Goal: Task Accomplishment & Management: Use online tool/utility

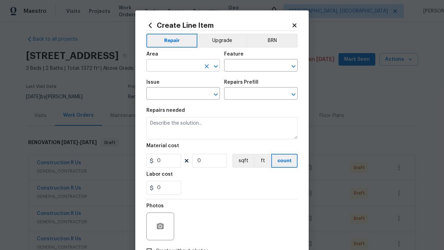
click at [174, 66] on input "text" at bounding box center [174, 66] width 54 height 11
type input "Bedroom"
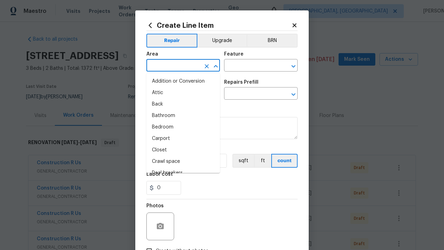
click at [183, 127] on li "Bedroom" at bounding box center [184, 127] width 74 height 11
type input "Bedroom"
click at [251, 66] on input "text" at bounding box center [251, 66] width 54 height 11
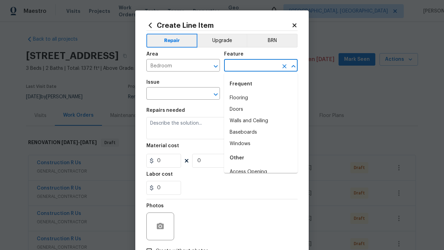
type input "Flooring"
click at [261, 98] on li "Flooring" at bounding box center [261, 97] width 74 height 11
type input "Flooring"
click at [174, 94] on input "text" at bounding box center [174, 94] width 54 height 11
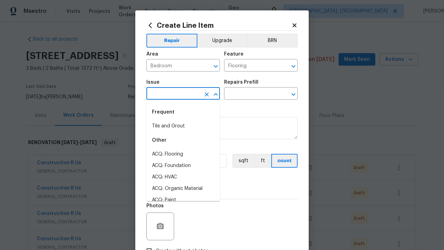
type input "Wallpaper"
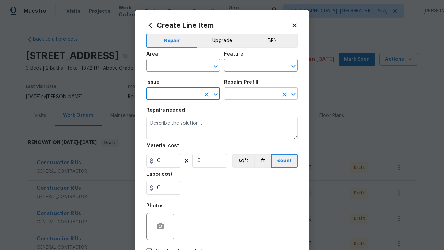
click at [251, 94] on input "text" at bounding box center [251, 94] width 54 height 11
type input "Remove"
